Goal: Task Accomplishment & Management: Complete application form

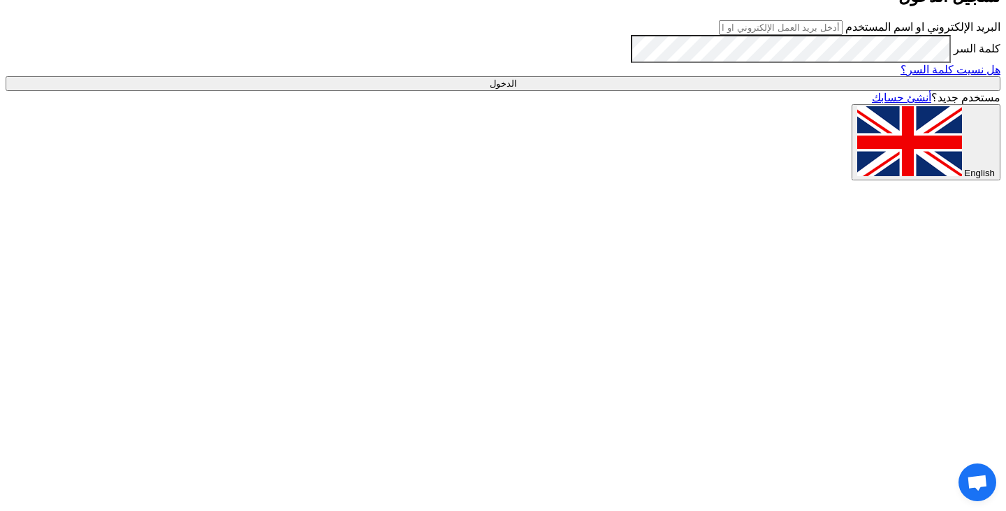
click at [630, 35] on input "text" at bounding box center [781, 27] width 124 height 15
type input "[PERSON_NAME][EMAIL_ADDRESS][DOMAIN_NAME]"
click at [630, 91] on input "الدخول" at bounding box center [503, 83] width 995 height 15
type input "Sign in"
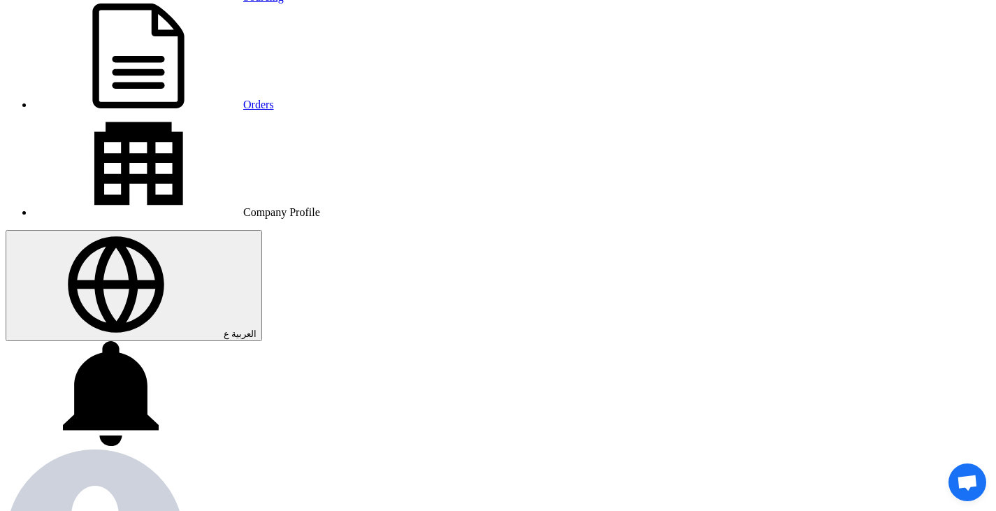
scroll to position [70, 0]
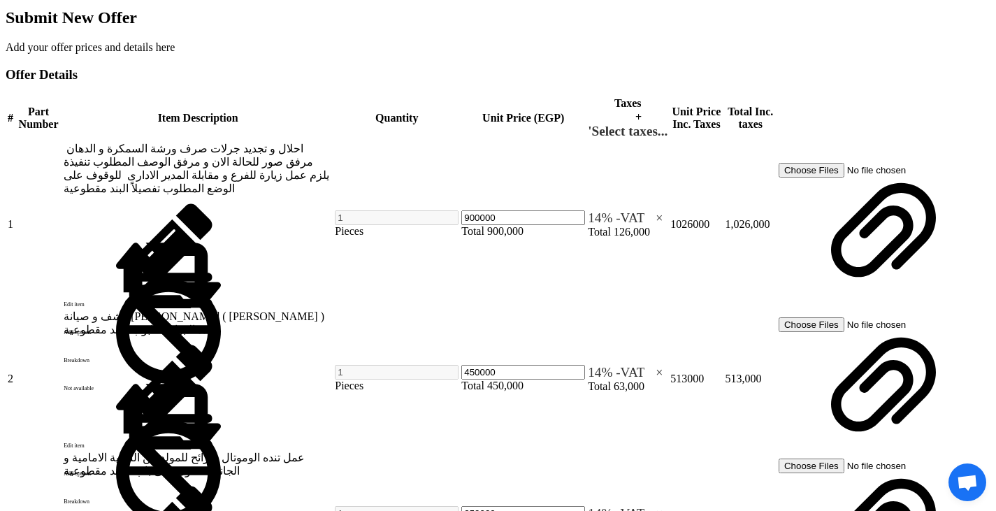
scroll to position [699, 0]
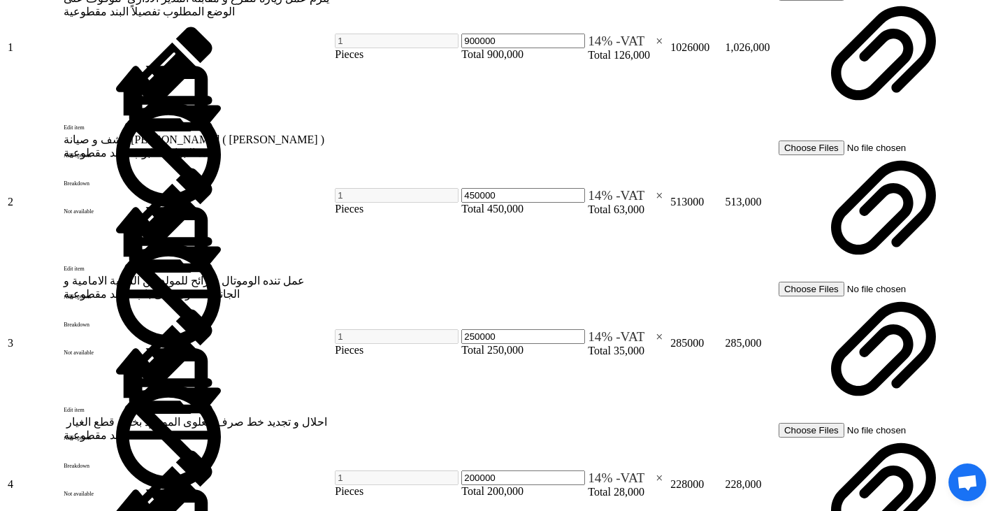
scroll to position [1118, 0]
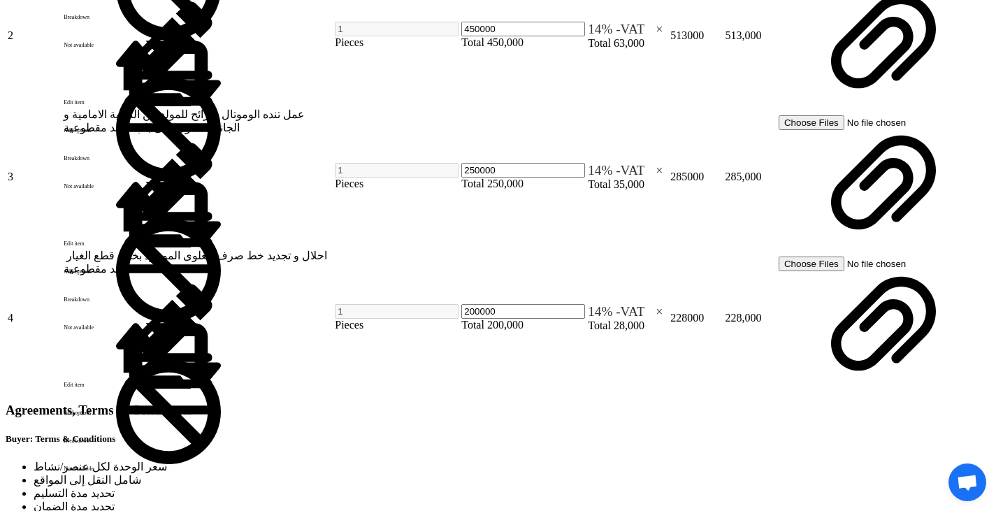
scroll to position [1258, 0]
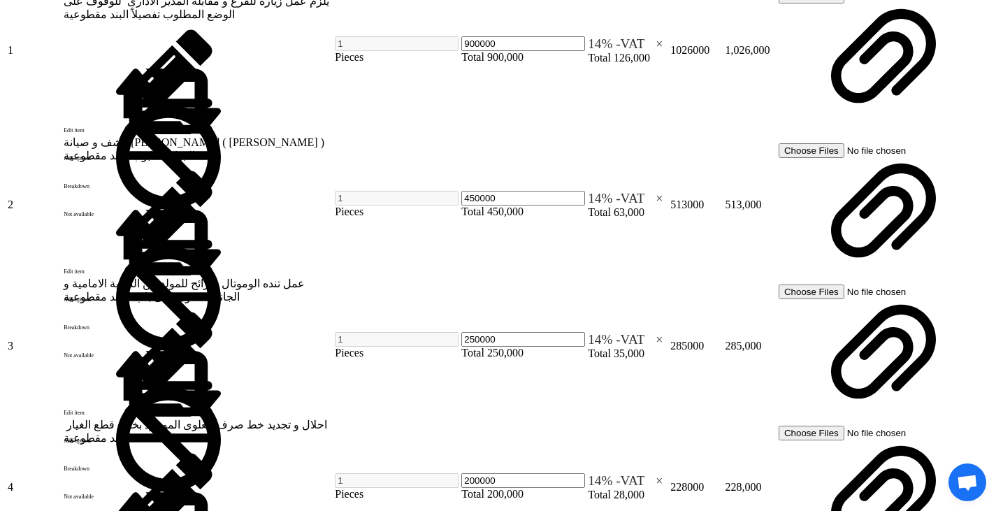
scroll to position [1188, 0]
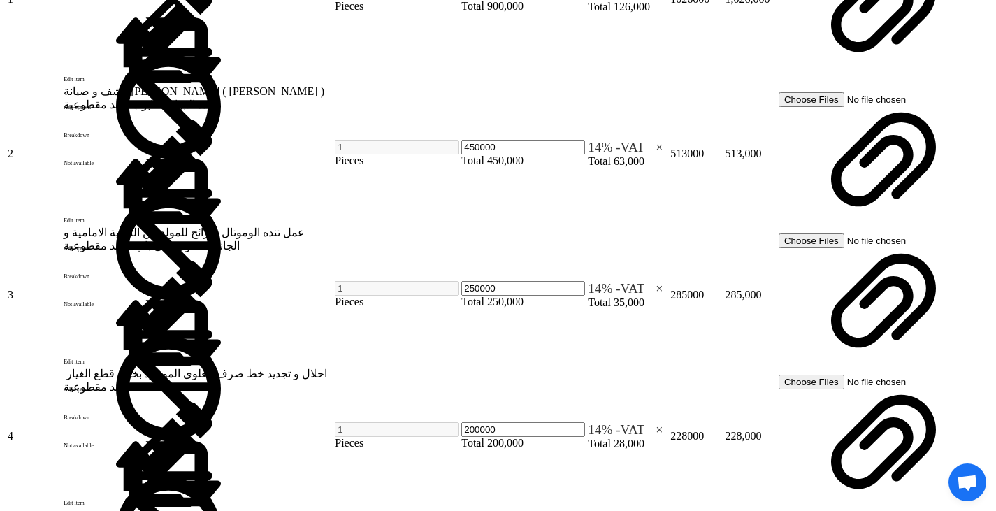
scroll to position [1118, 0]
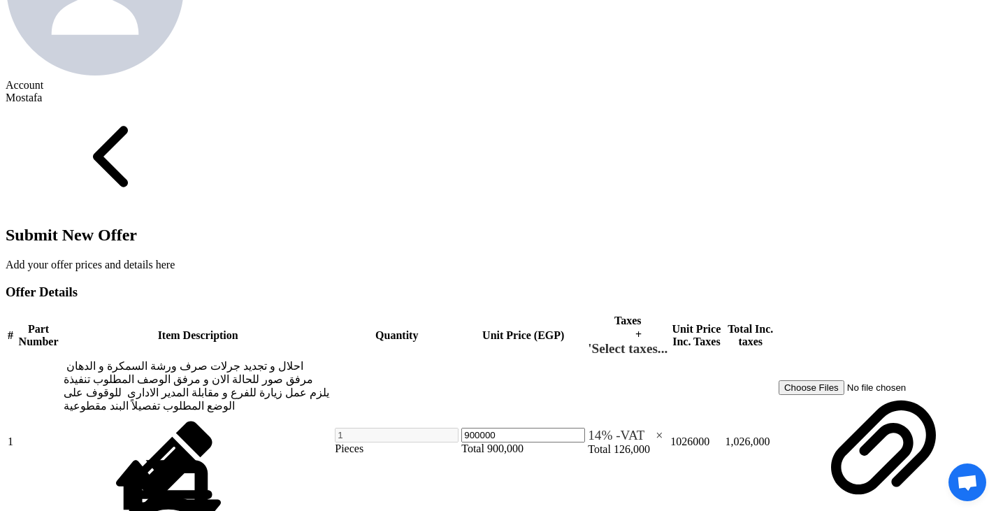
scroll to position [1005, 0]
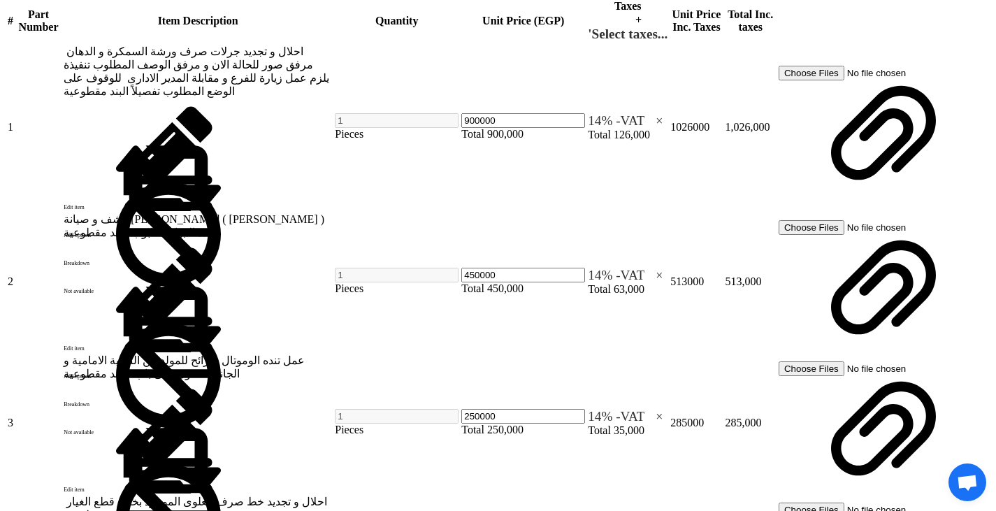
drag, startPoint x: 820, startPoint y: 325, endPoint x: 783, endPoint y: 161, distance: 168.3
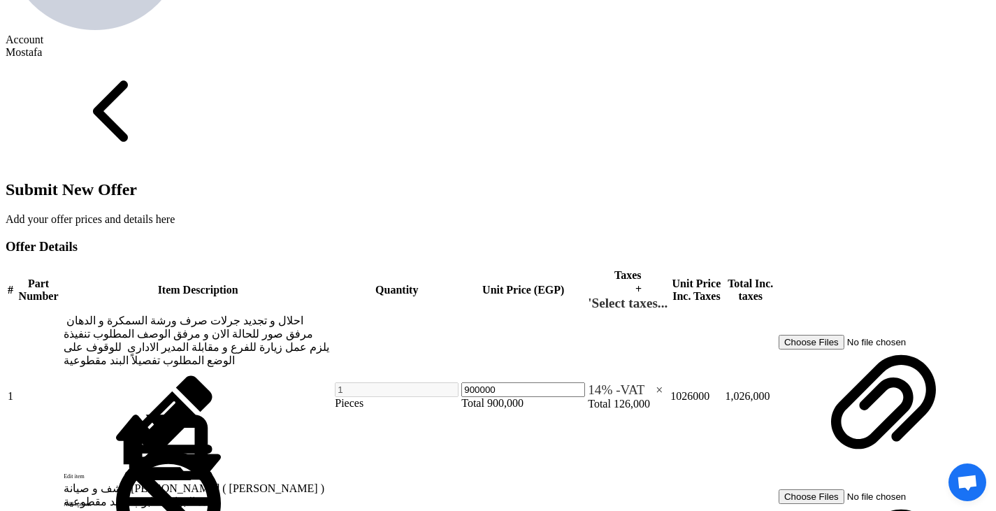
scroll to position [726, 0]
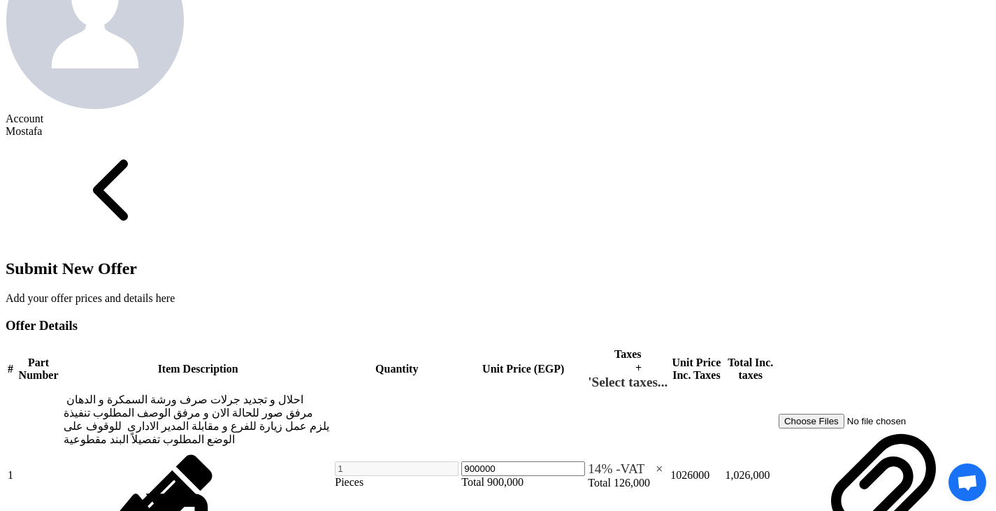
scroll to position [656, 0]
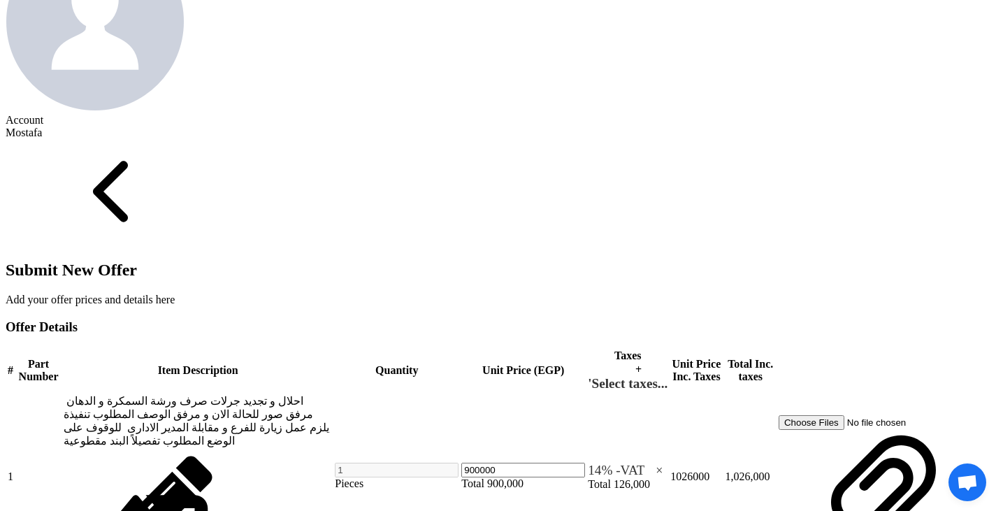
drag, startPoint x: 842, startPoint y: 150, endPoint x: 862, endPoint y: 317, distance: 168.8
drag, startPoint x: 841, startPoint y: 161, endPoint x: 860, endPoint y: 319, distance: 159.1
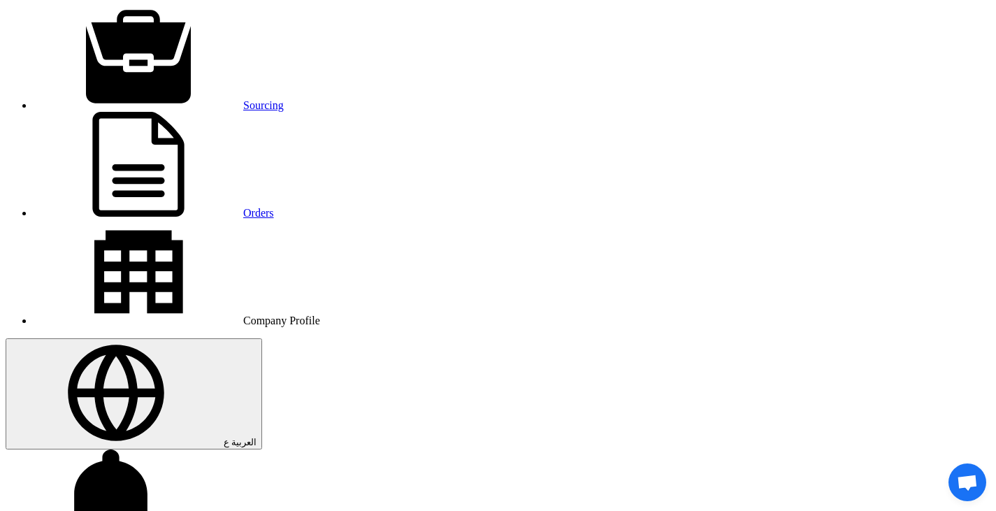
scroll to position [27, 0]
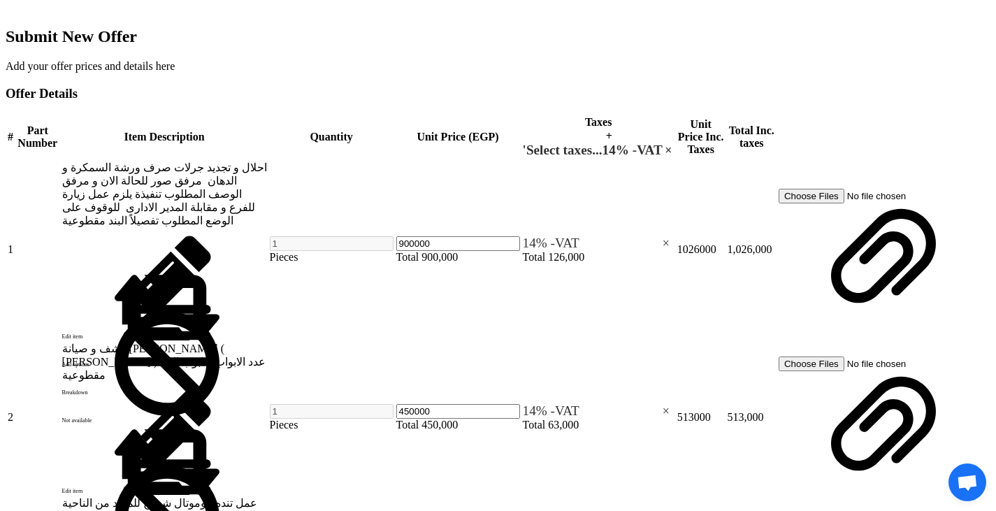
scroll to position [936, 0]
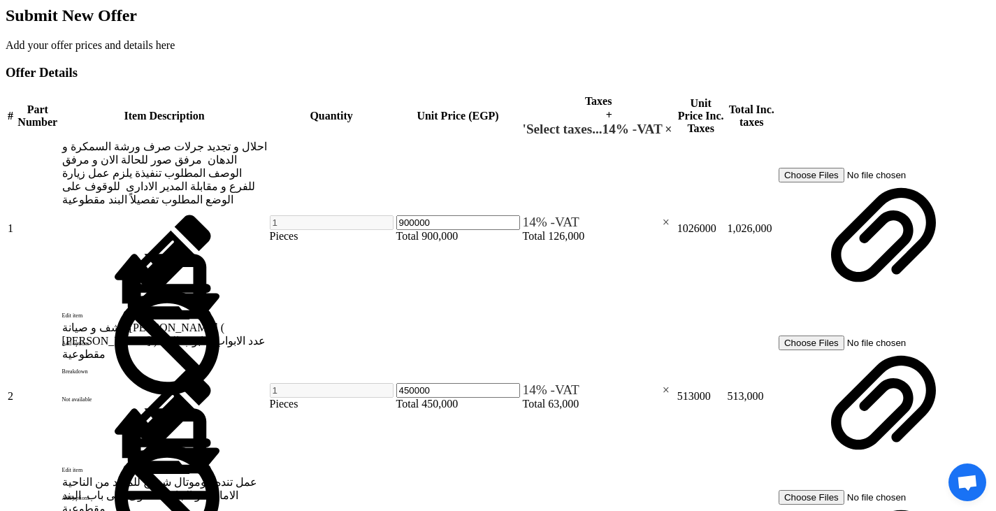
checkbox input "false"
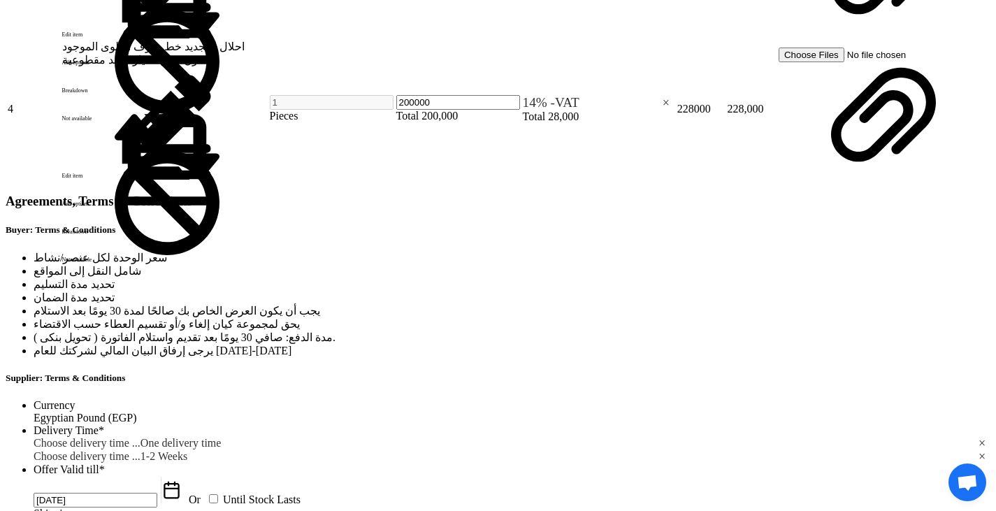
scroll to position [1525, 0]
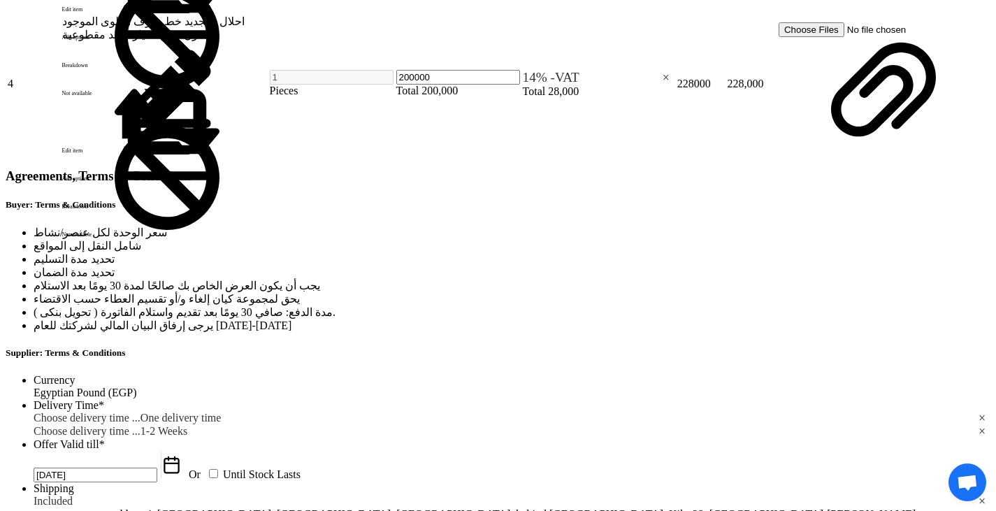
drag, startPoint x: 834, startPoint y: 29, endPoint x: 845, endPoint y: 29, distance: 11.2
